Goal: Task Accomplishment & Management: Contribute content

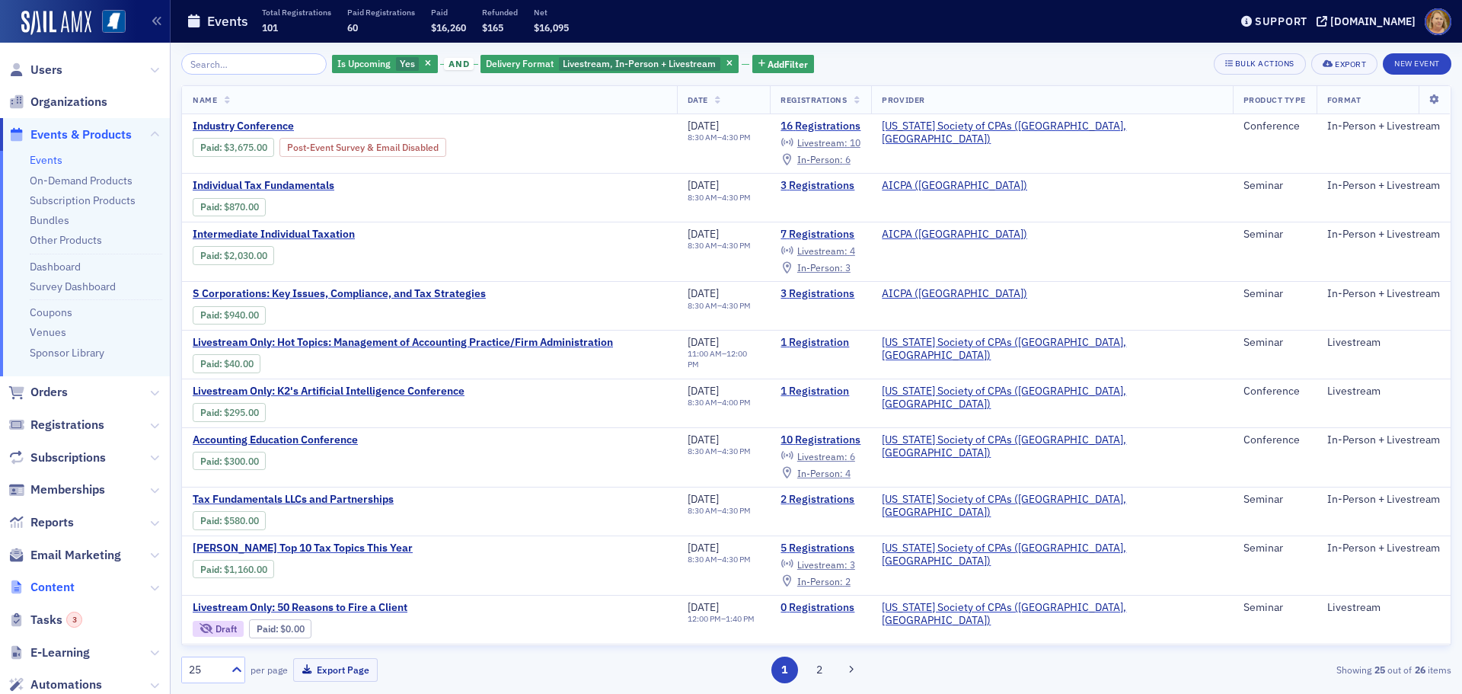
click at [59, 589] on span "Content" at bounding box center [52, 587] width 44 height 17
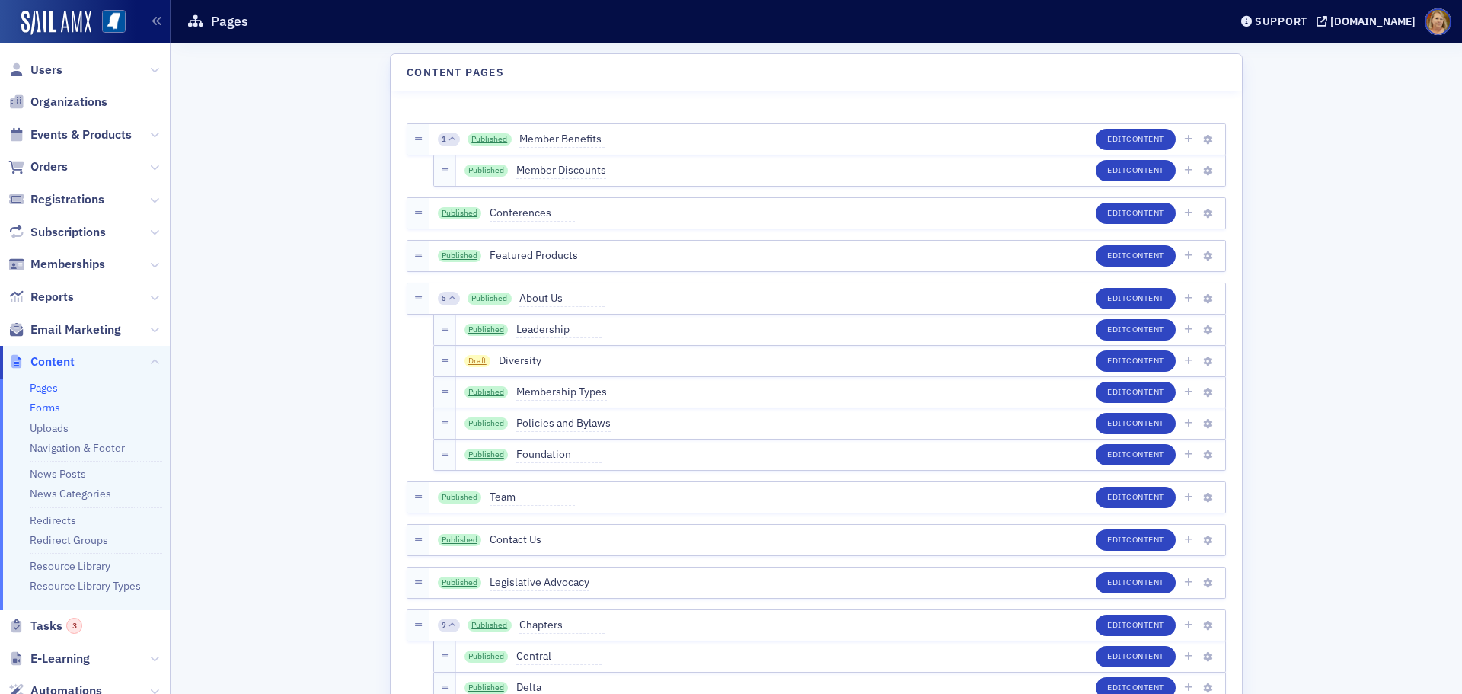
click at [51, 407] on link "Forms" at bounding box center [45, 408] width 30 height 14
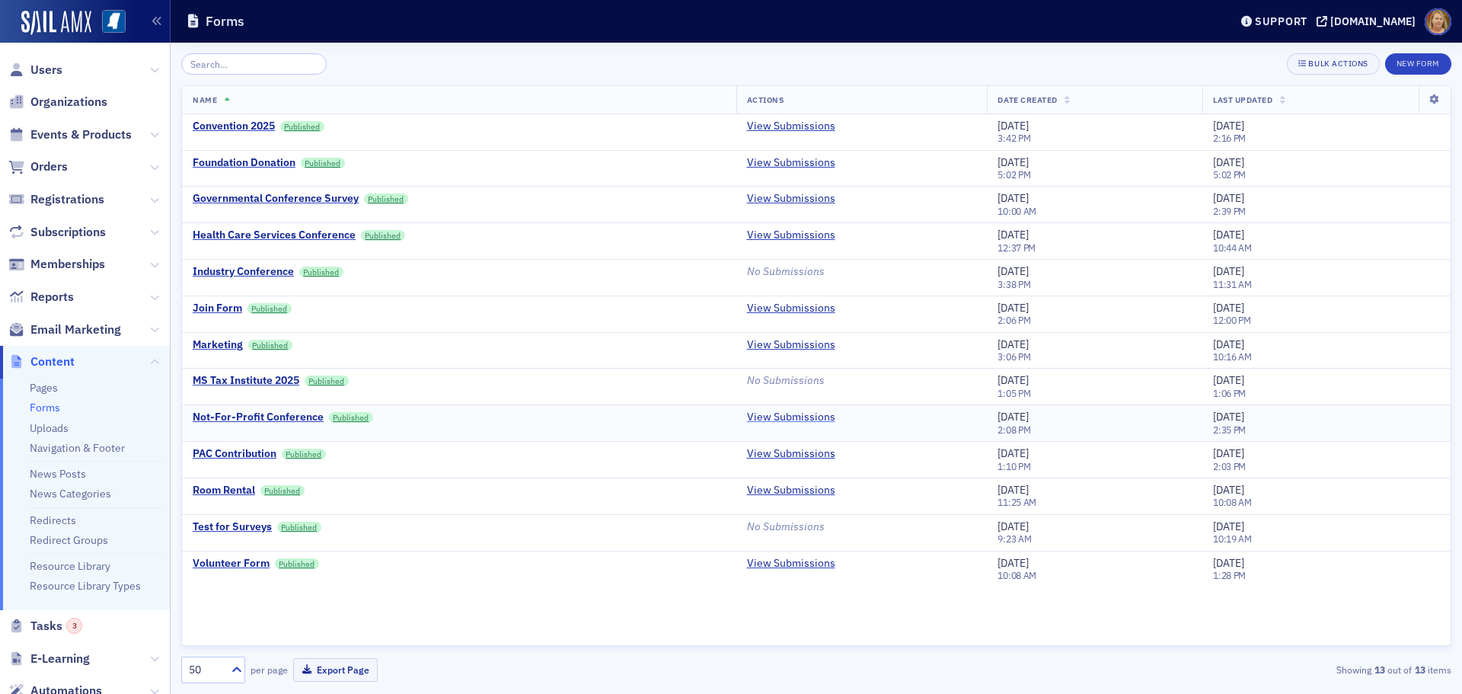
click at [769, 417] on link "View Submissions" at bounding box center [791, 417] width 88 height 14
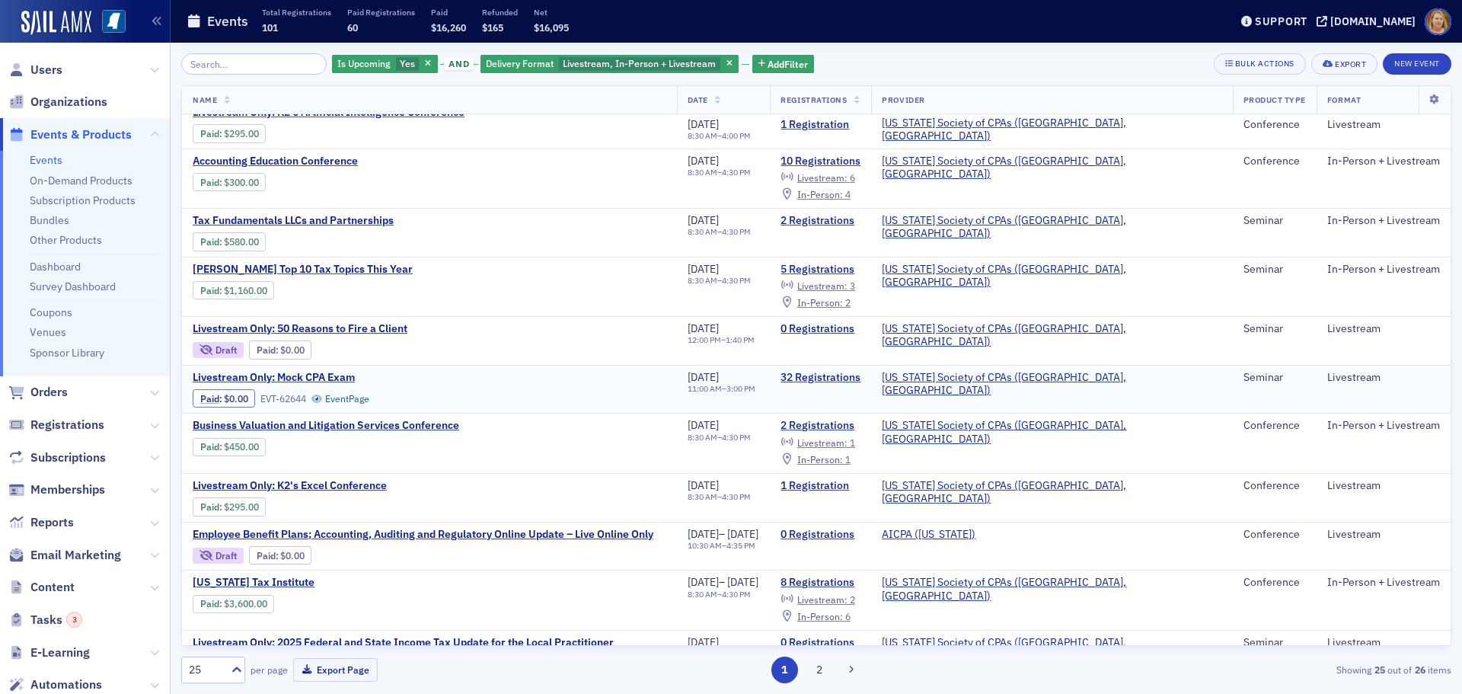
scroll to position [305, 0]
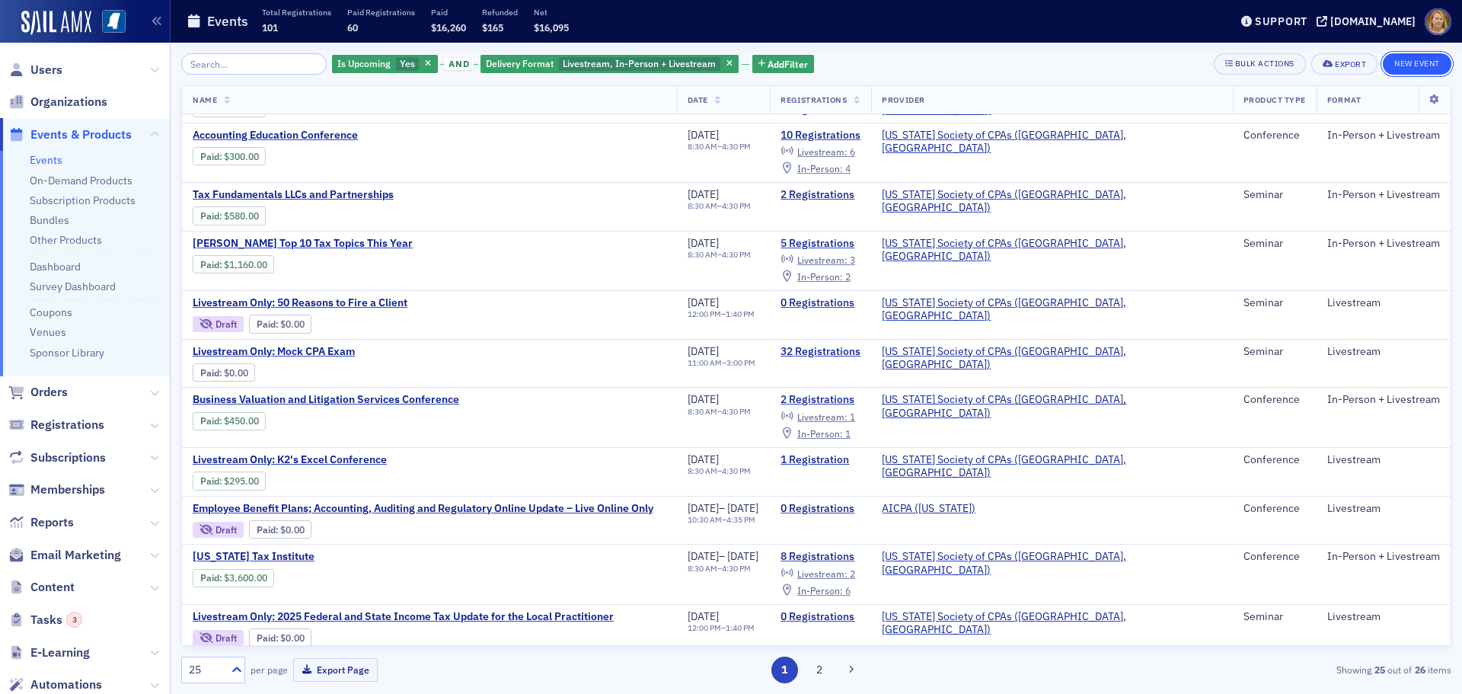
click at [1425, 66] on button "New Event" at bounding box center [1417, 63] width 69 height 21
